Goal: Navigation & Orientation: Find specific page/section

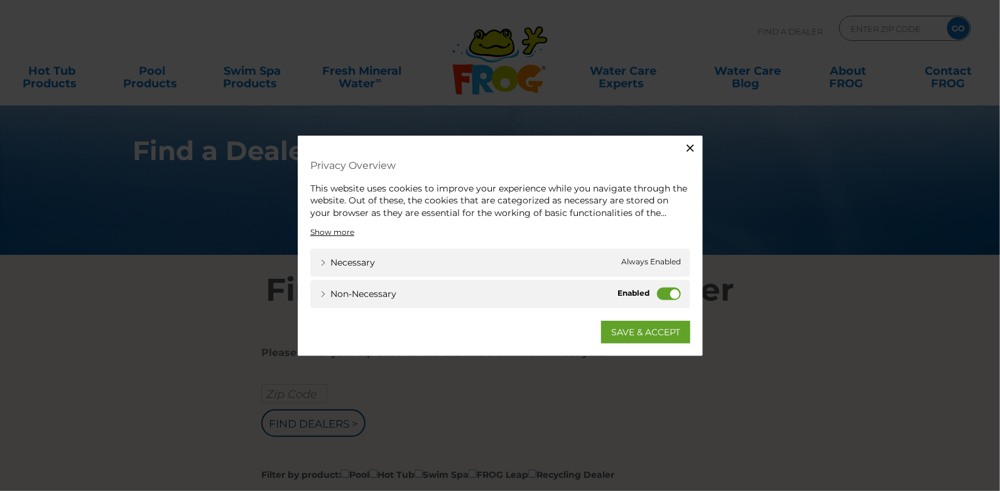
click at [692, 149] on icon "button" at bounding box center [691, 148] width 8 height 8
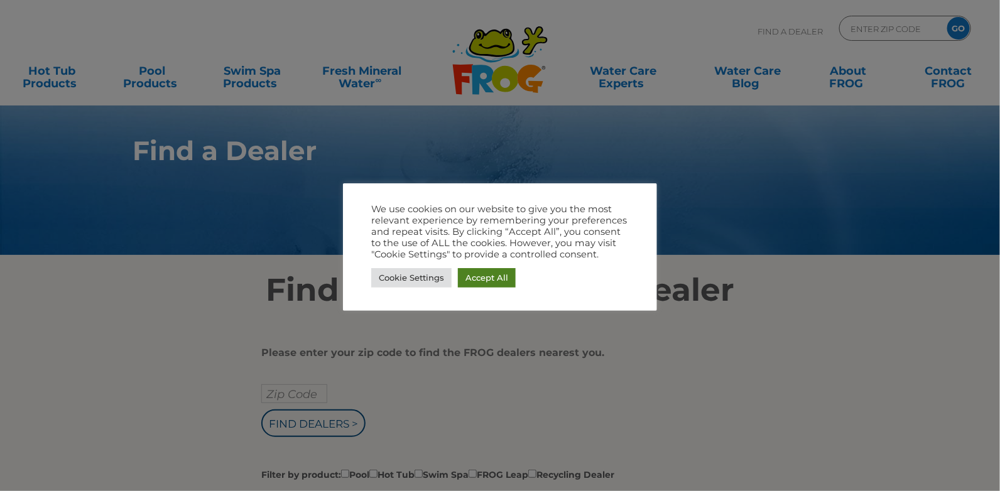
click at [511, 278] on link "Accept All" at bounding box center [487, 277] width 58 height 19
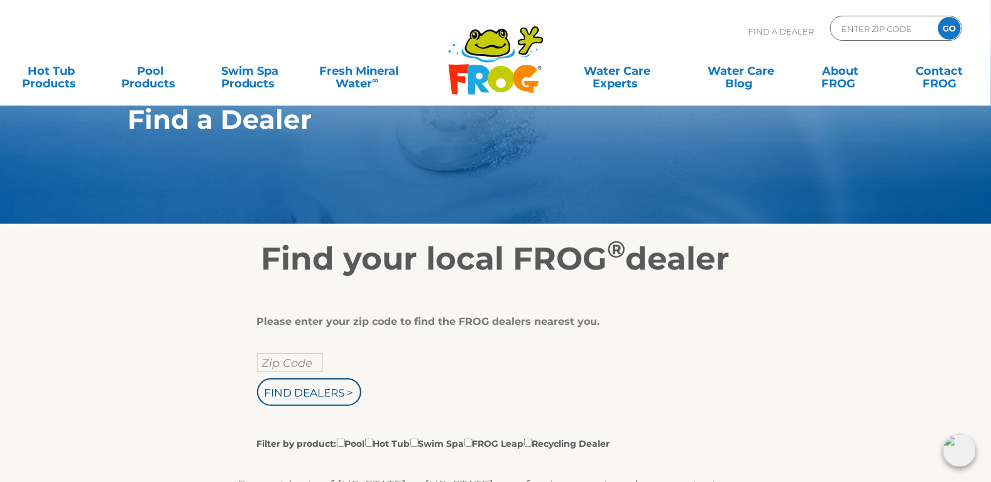
scroll to position [62, 0]
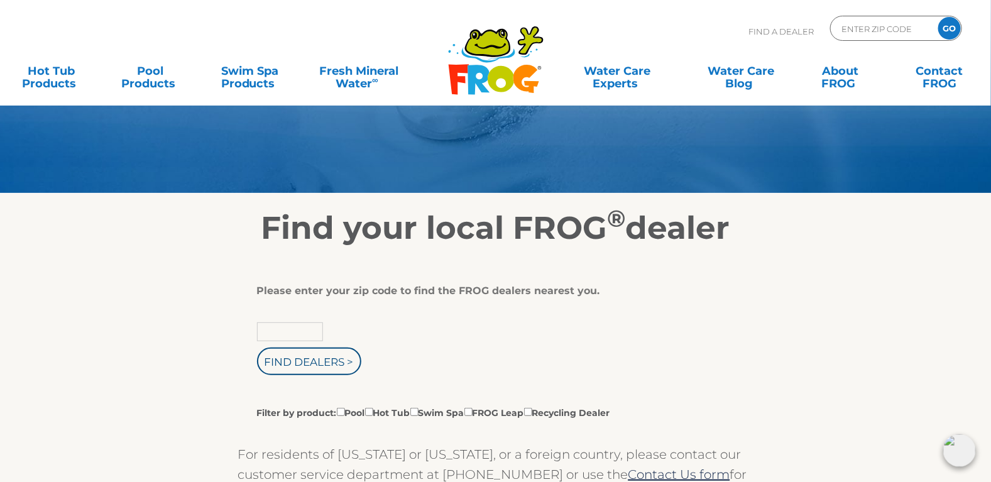
click at [305, 334] on input "text" at bounding box center [290, 331] width 66 height 19
type input "29710"
click at [305, 356] on input "Find Dealers >" at bounding box center [309, 361] width 104 height 28
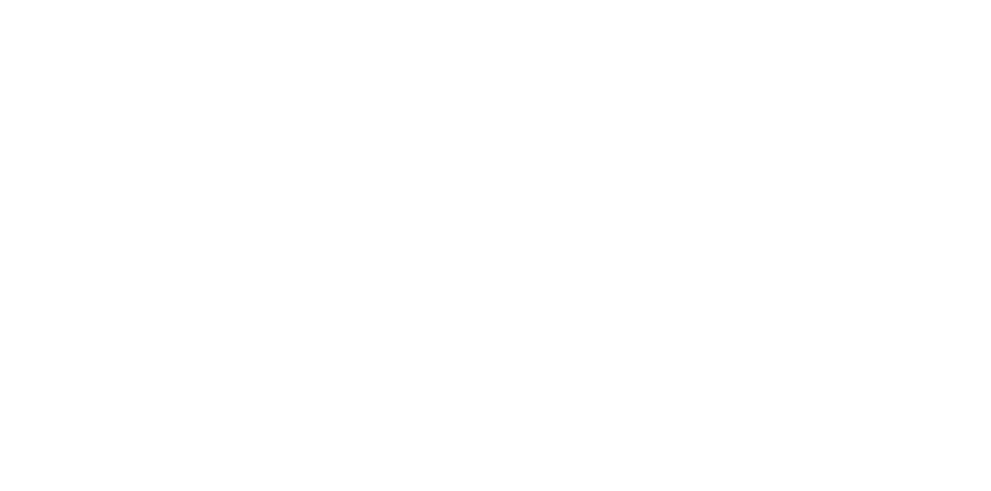
click at [0, 0] on html at bounding box center [0, 0] width 0 height 0
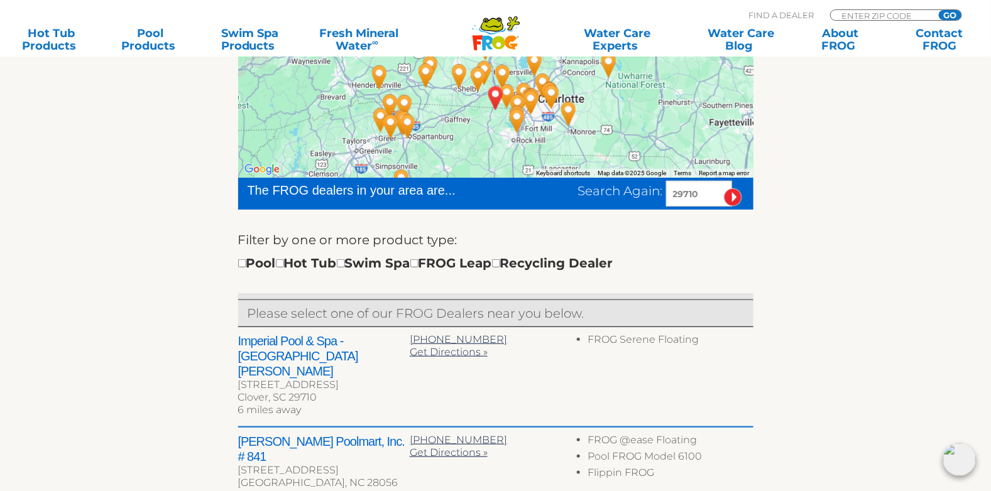
scroll to position [251, 0]
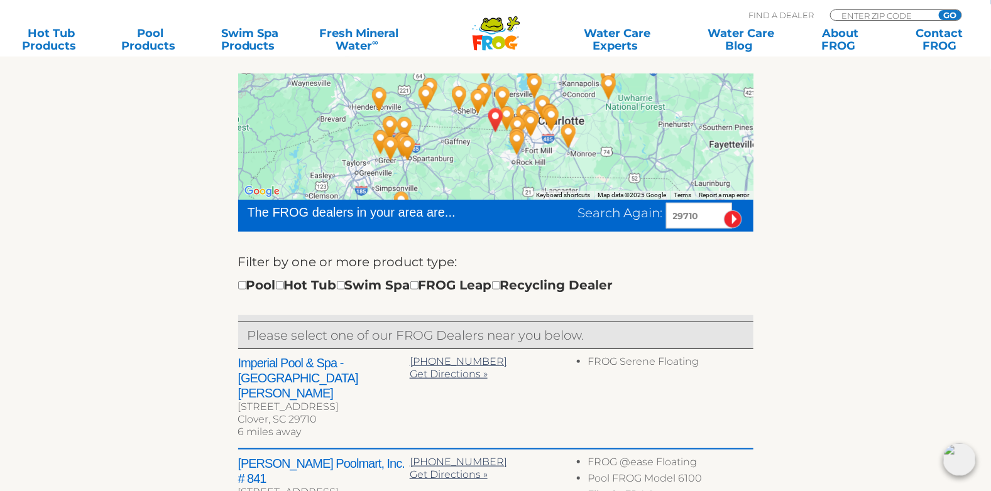
click at [306, 362] on h2 "Imperial Pool & Spa - Lake Wylie" at bounding box center [324, 378] width 172 height 45
click at [381, 365] on h2 "Imperial Pool & Spa - Lake Wylie" at bounding box center [324, 378] width 172 height 45
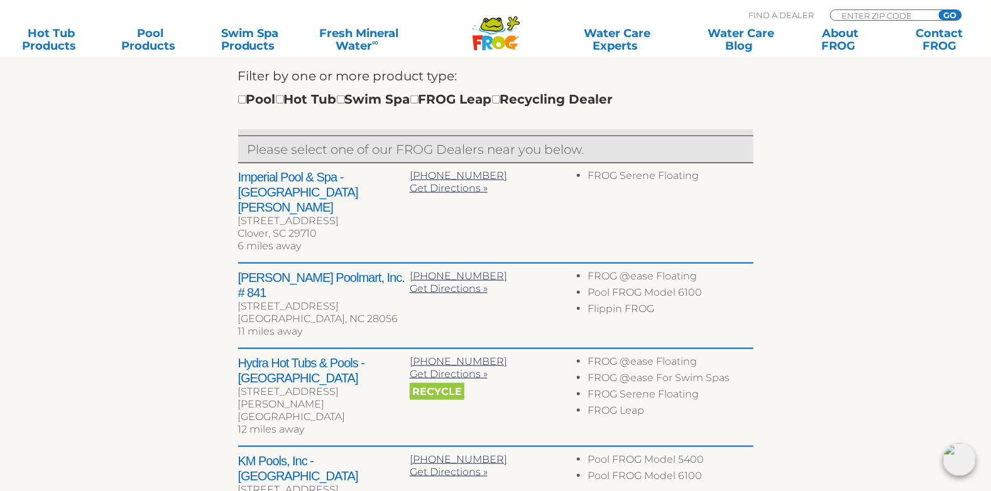
scroll to position [440, 0]
